Goal: Task Accomplishment & Management: Manage account settings

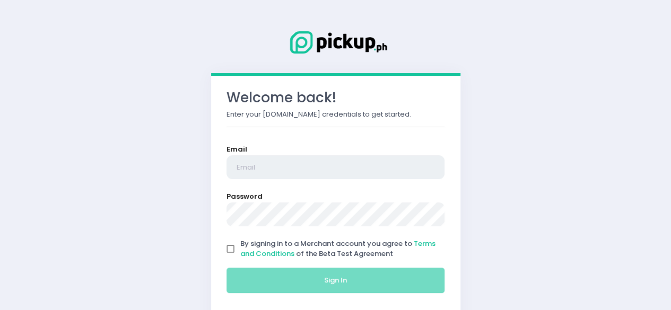
type input "[EMAIL_ADDRESS][DOMAIN_NAME]"
click at [226, 248] on input "By signing in to a Merchant account you agree to Terms and Conditions of the Be…" at bounding box center [231, 249] width 20 height 20
checkbox input "true"
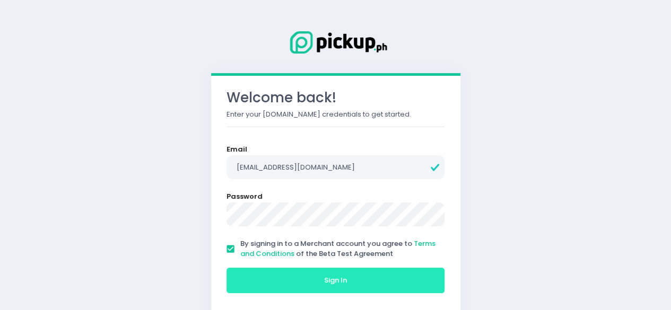
click at [268, 285] on button "Sign In" at bounding box center [335, 280] width 219 height 25
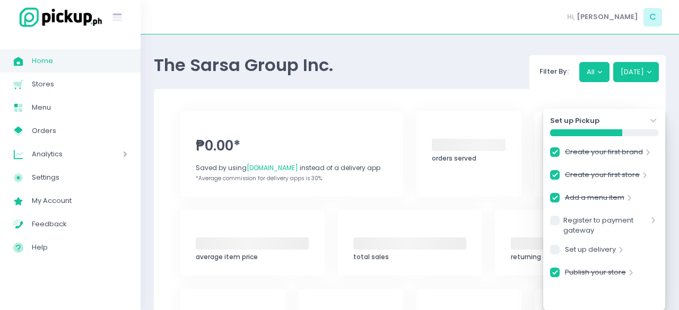
checkbox input "true"
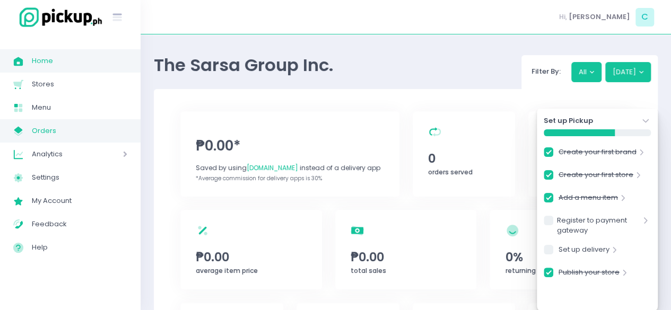
click at [62, 136] on span "Orders" at bounding box center [79, 131] width 95 height 14
checkbox input "true"
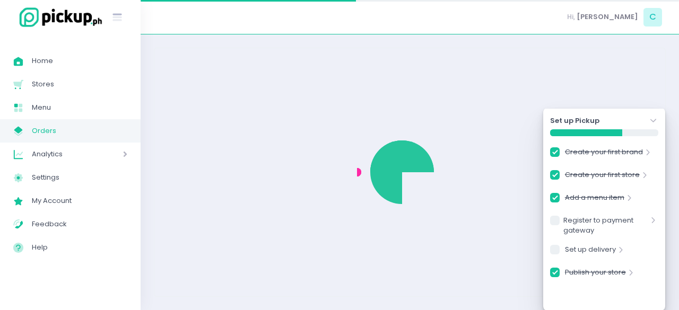
checkbox input "true"
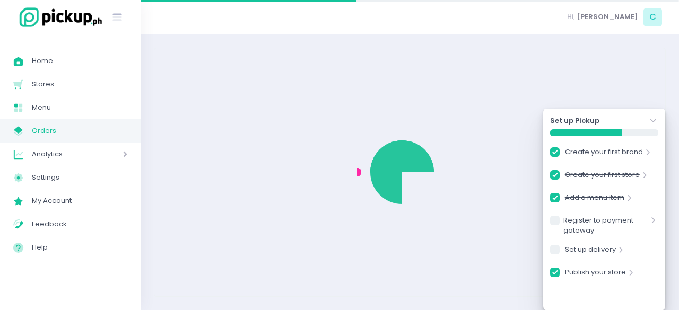
checkbox input "true"
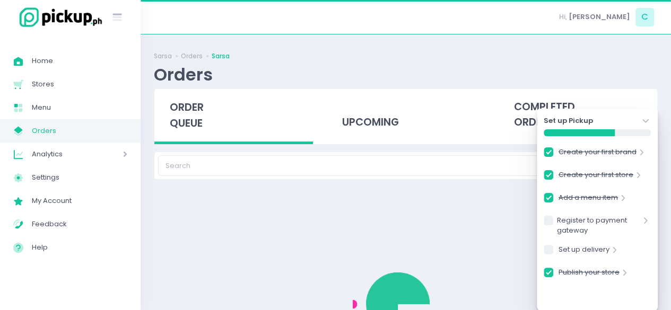
checkbox input "true"
